Goal: Check status: Check status

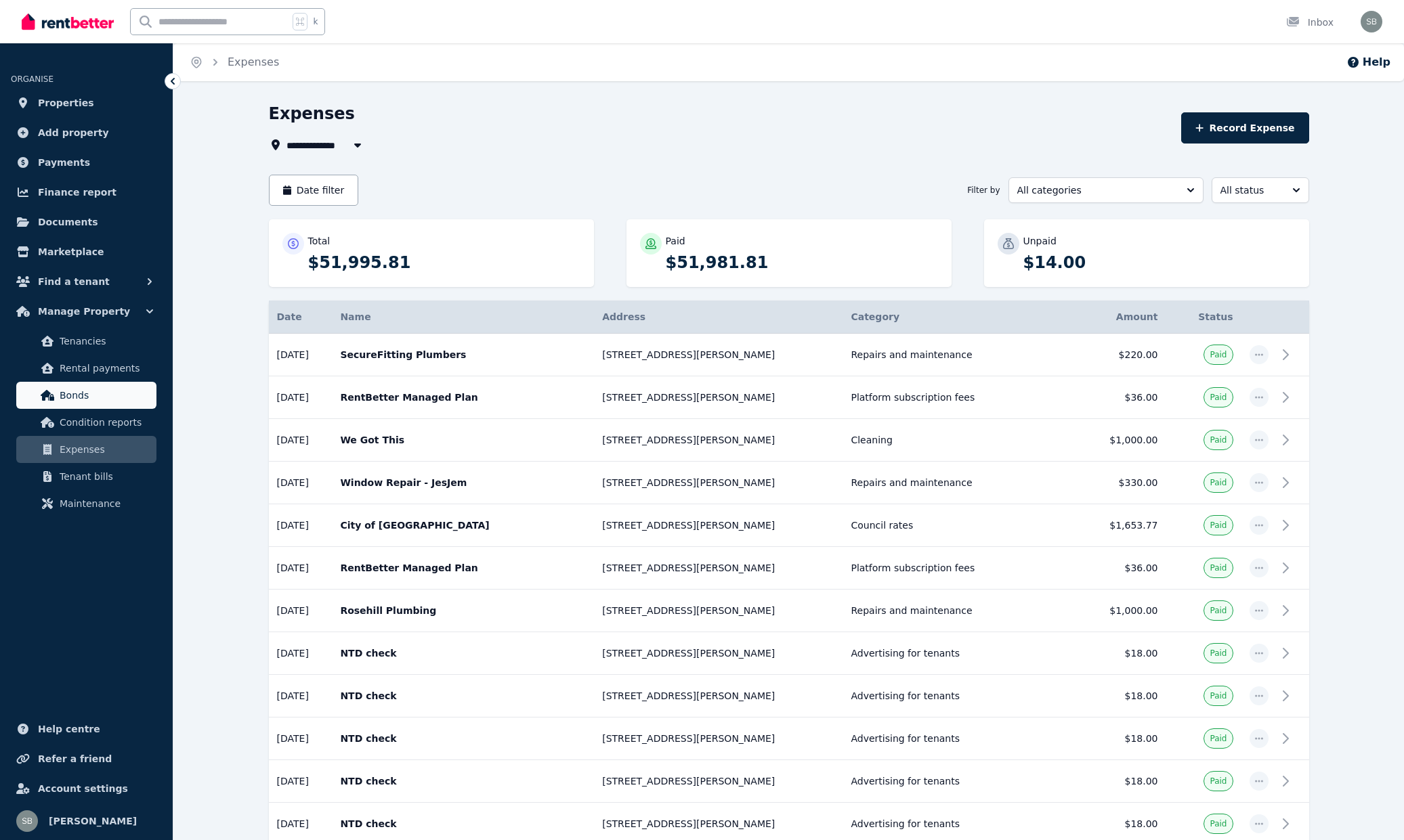
click at [66, 390] on span "Bonds" at bounding box center [105, 395] width 91 height 16
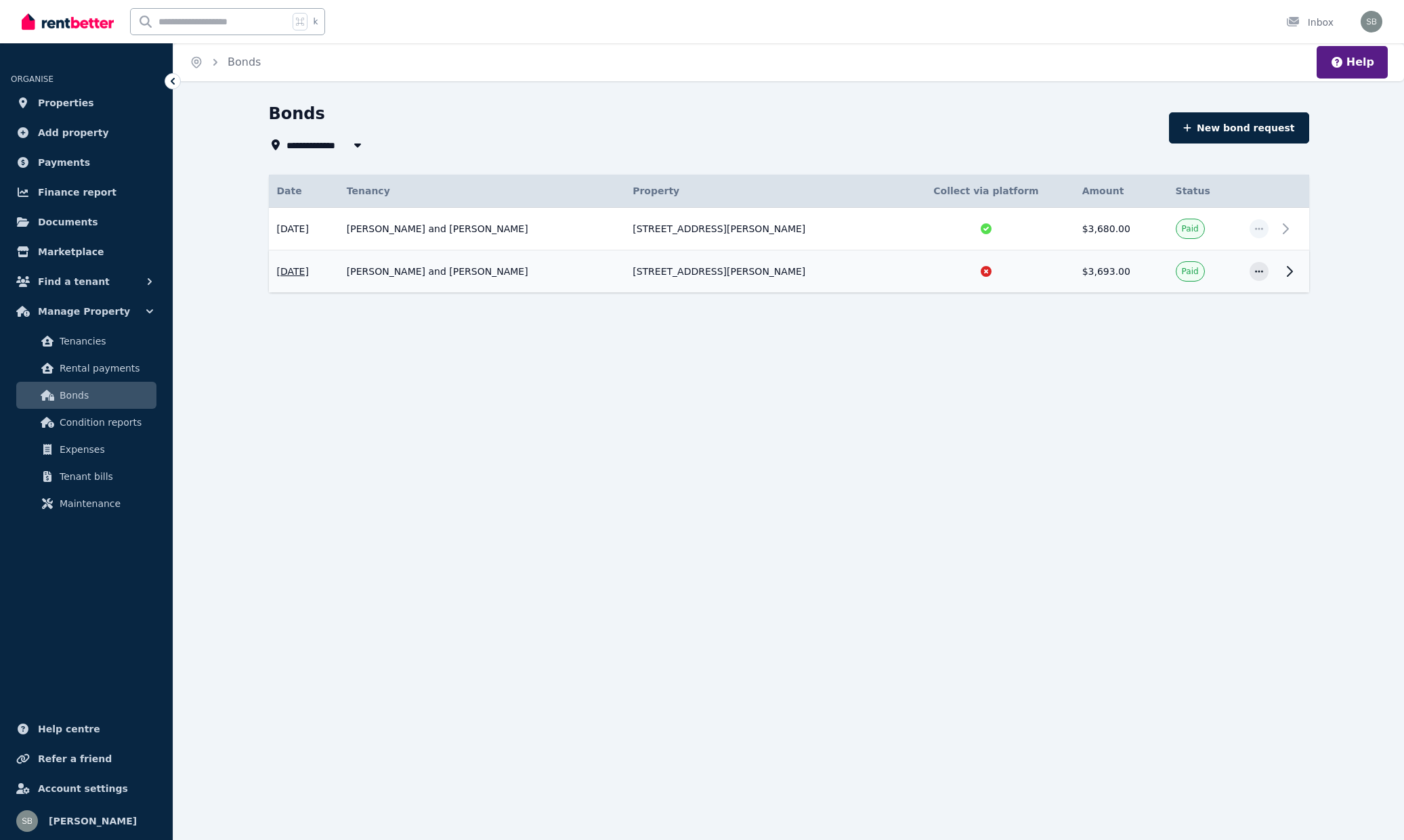
click at [1287, 271] on icon at bounding box center [1289, 271] width 16 height 16
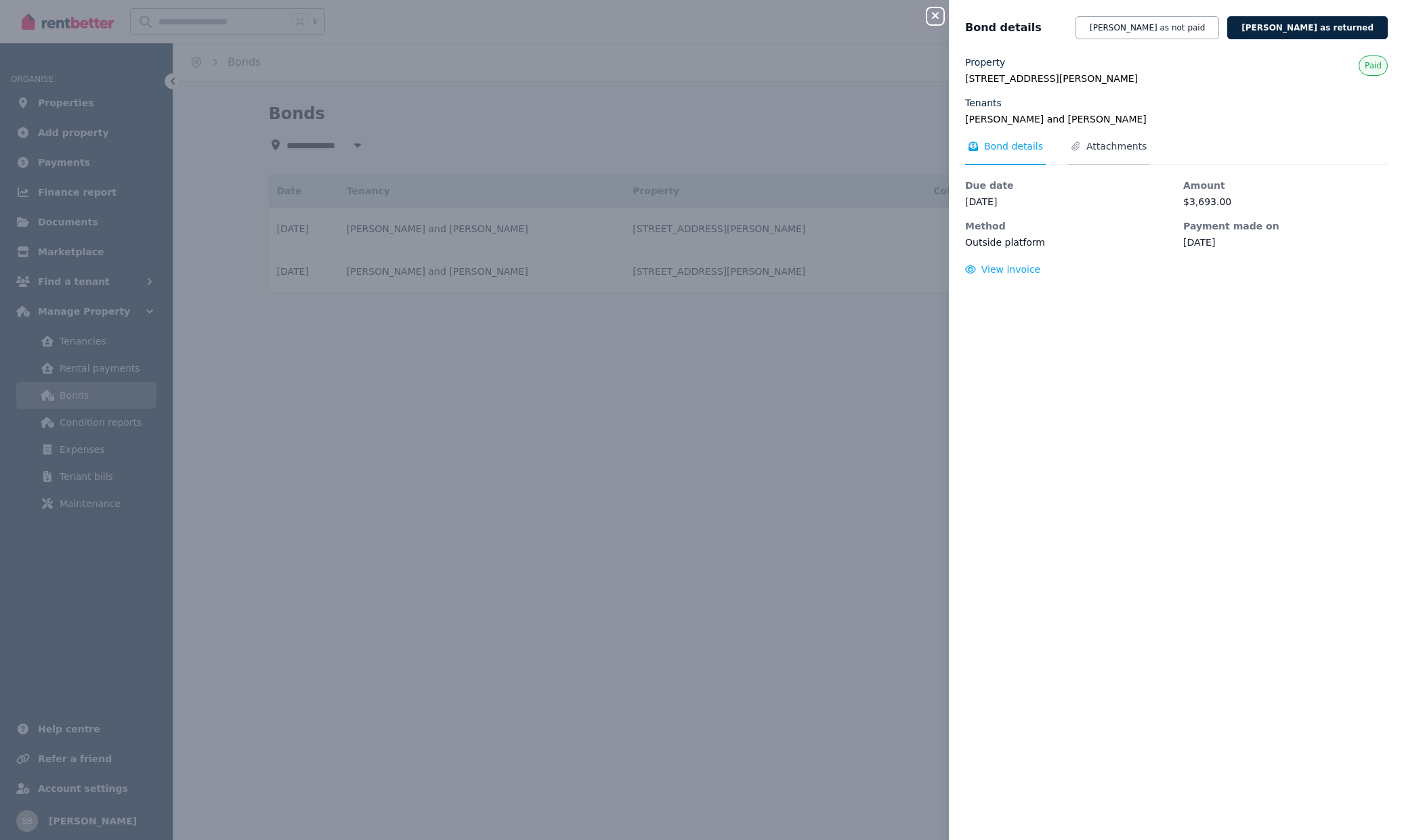
click at [1108, 149] on span "Attachments" at bounding box center [1116, 146] width 60 height 14
click at [1036, 149] on span "Bond details" at bounding box center [1014, 146] width 59 height 14
click at [854, 447] on div "Close panel Bond details [PERSON_NAME] as not paid [PERSON_NAME] as returned Pr…" at bounding box center [702, 420] width 1404 height 840
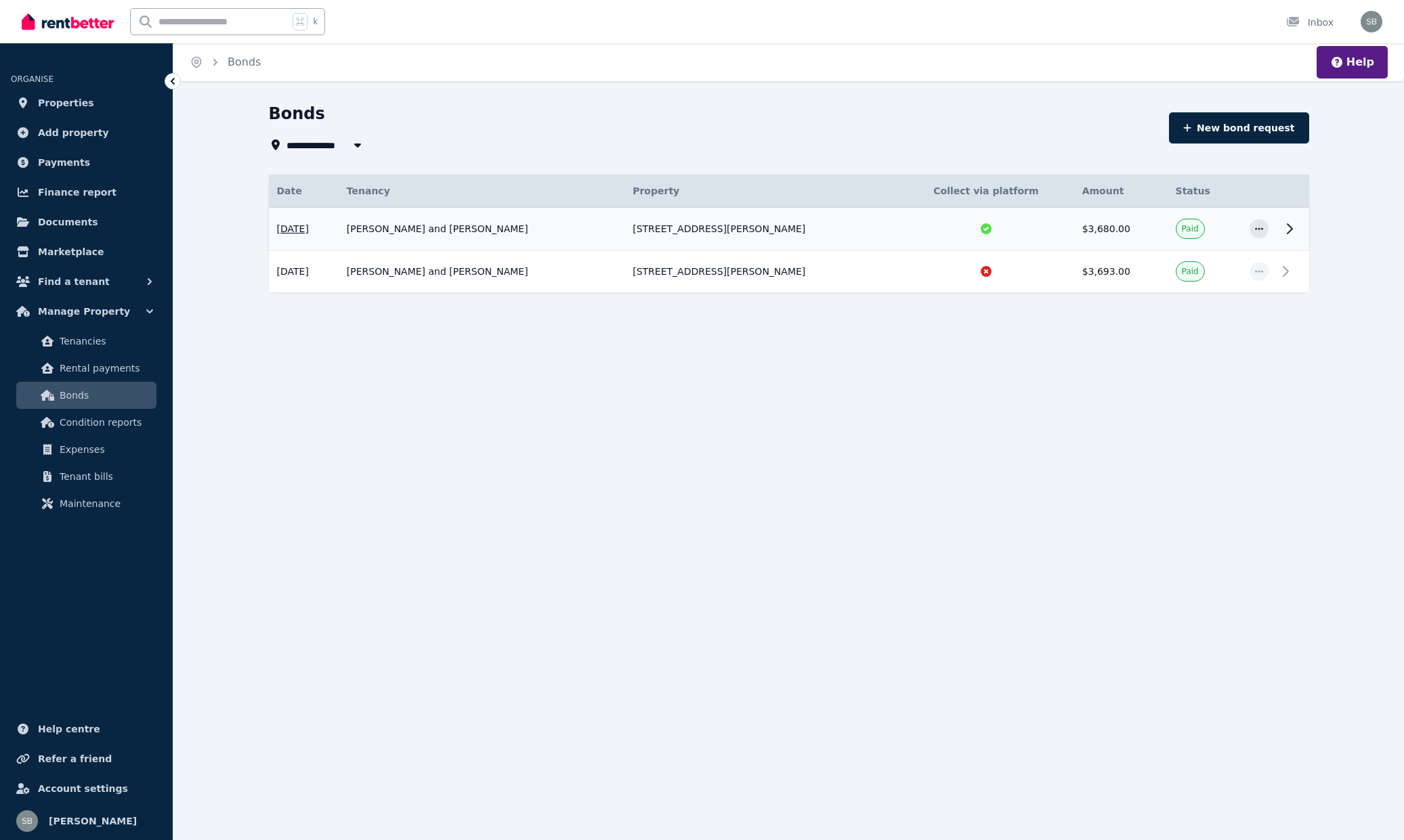
click at [1281, 231] on icon at bounding box center [1289, 228] width 16 height 16
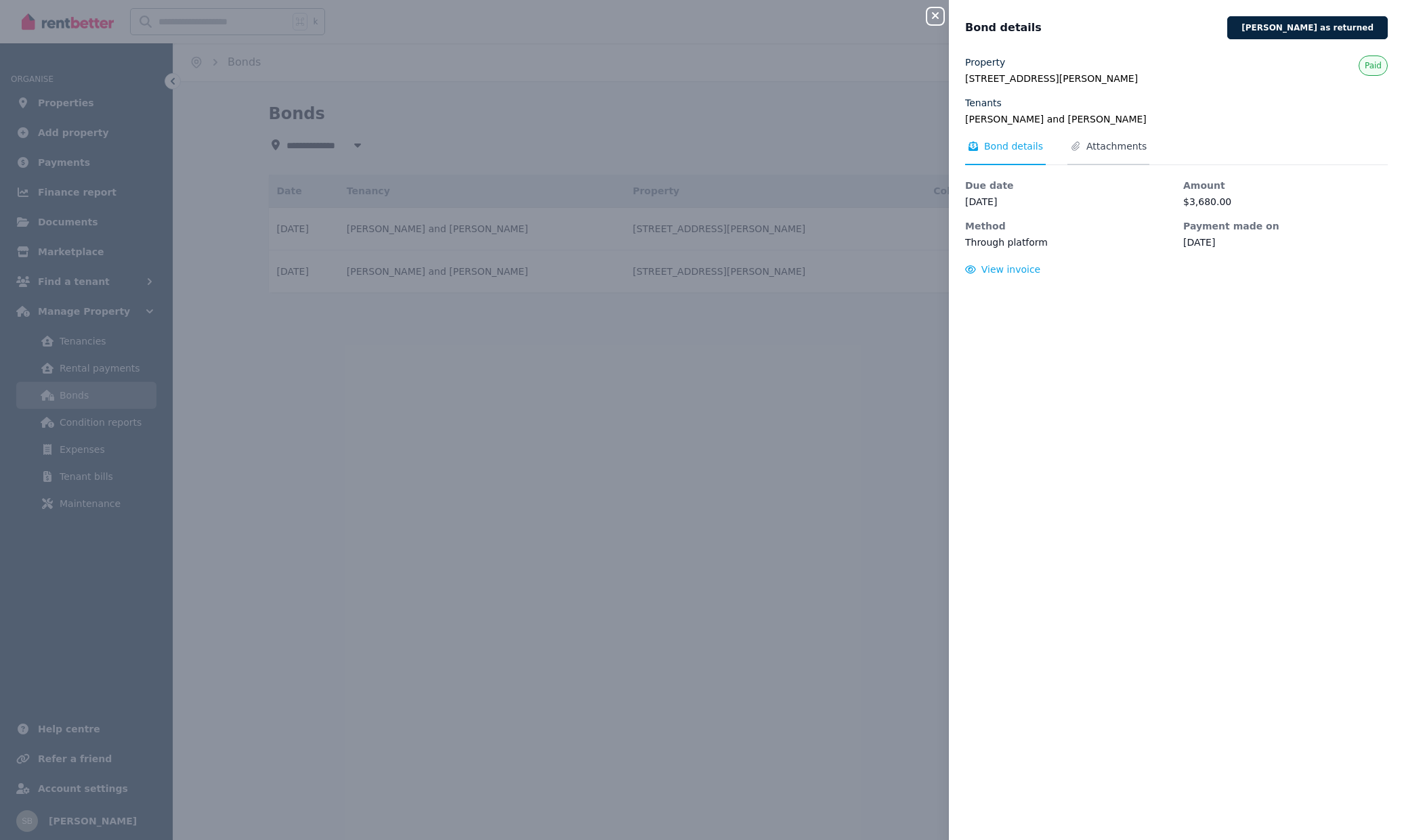
click at [1122, 147] on span "Attachments" at bounding box center [1116, 146] width 60 height 14
click at [851, 383] on div "Close panel Bond details [PERSON_NAME] as returned Property [STREET_ADDRESS][PE…" at bounding box center [702, 420] width 1404 height 840
